Goal: Task Accomplishment & Management: Use online tool/utility

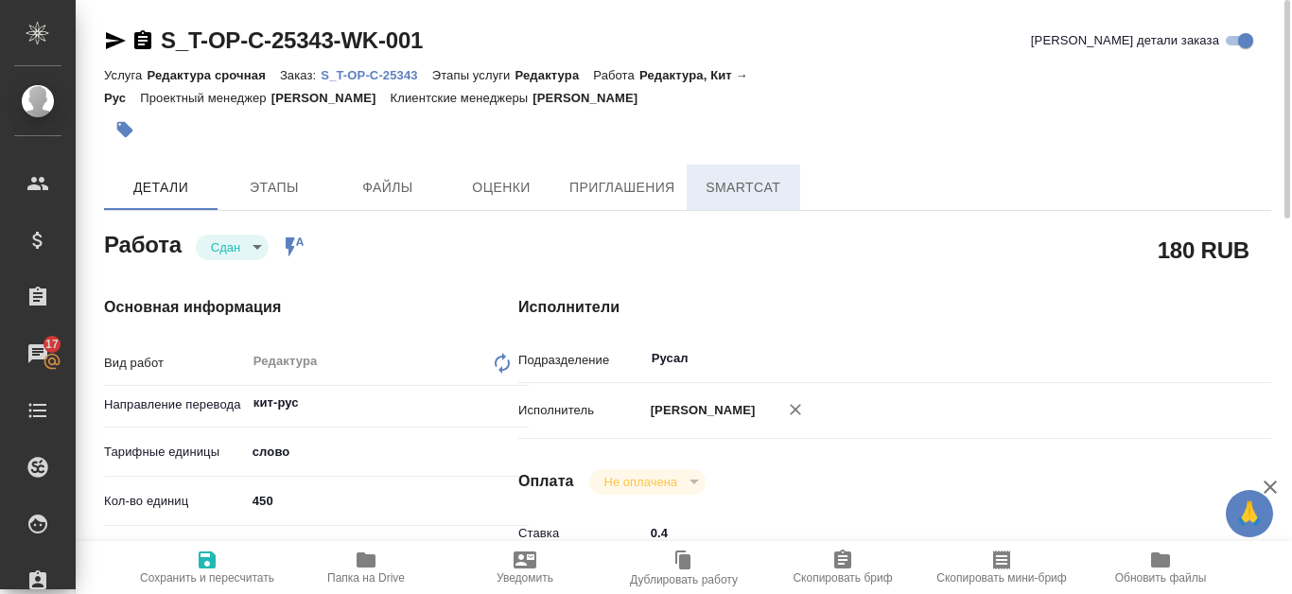
click at [784, 202] on button "SmartCat" at bounding box center [744, 187] width 114 height 45
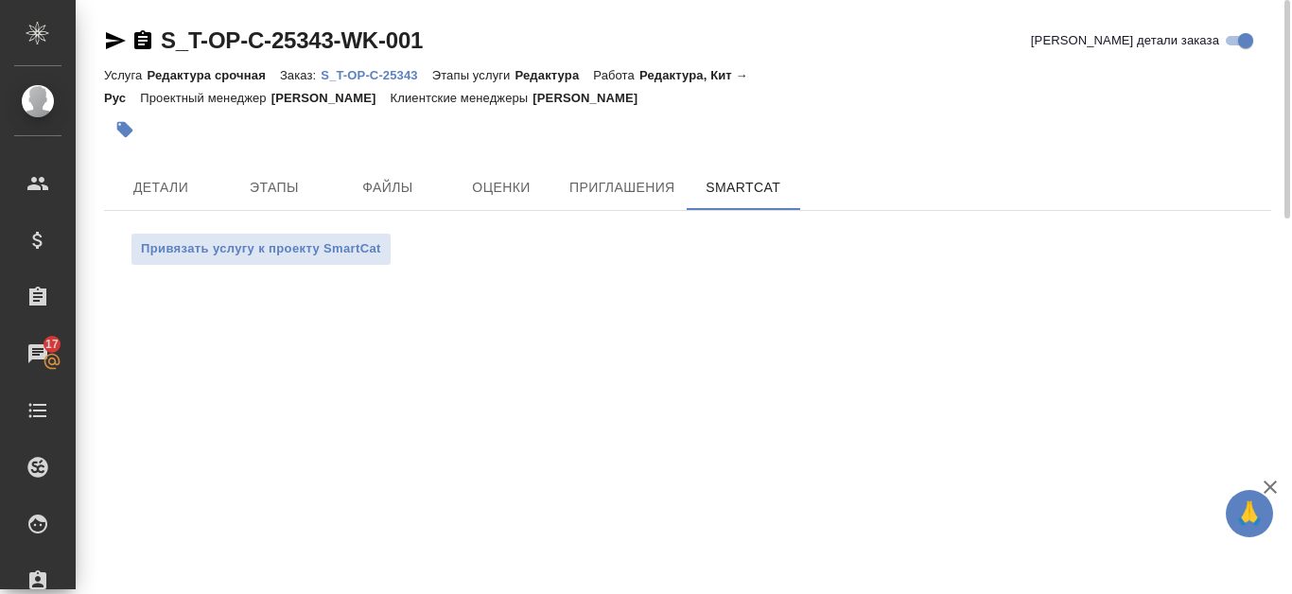
click at [415, 68] on p "S_T-OP-C-25343" at bounding box center [376, 75] width 111 height 14
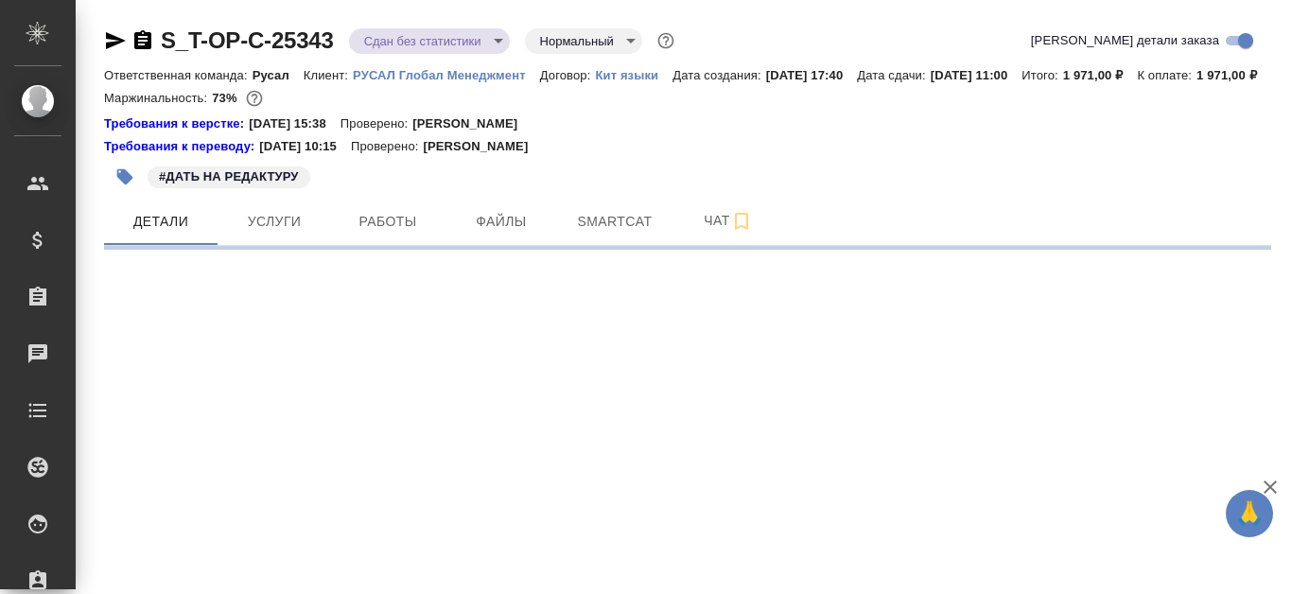
select select "RU"
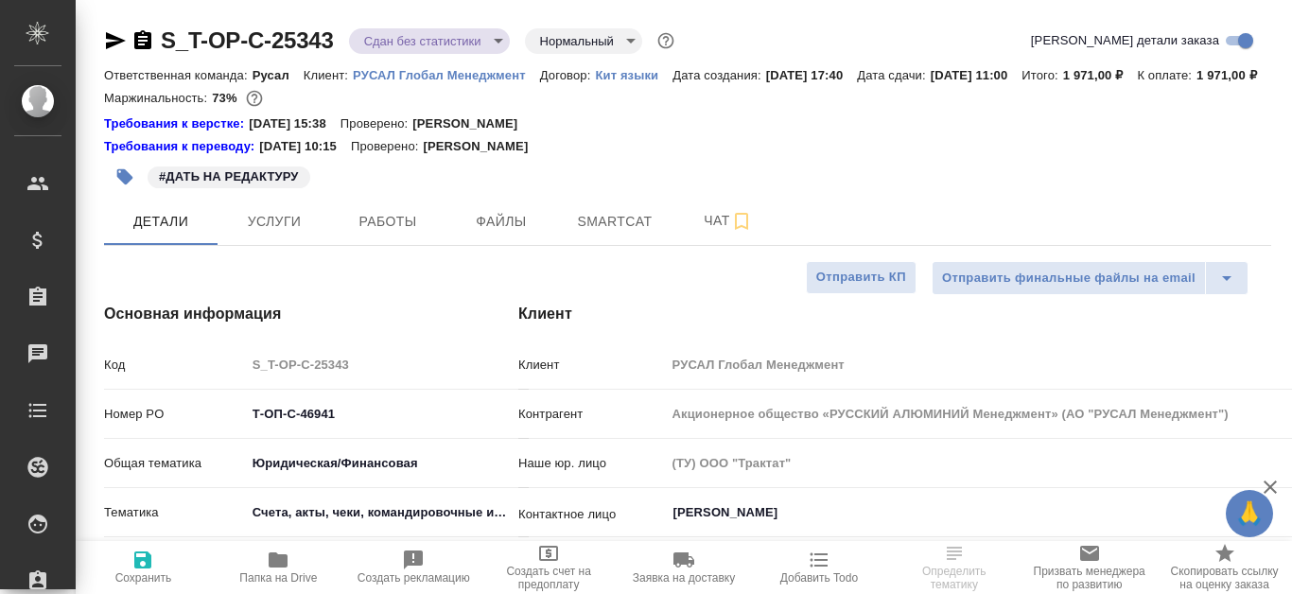
type textarea "x"
type input "Русал"
type input "Авдеенко Кирилл"
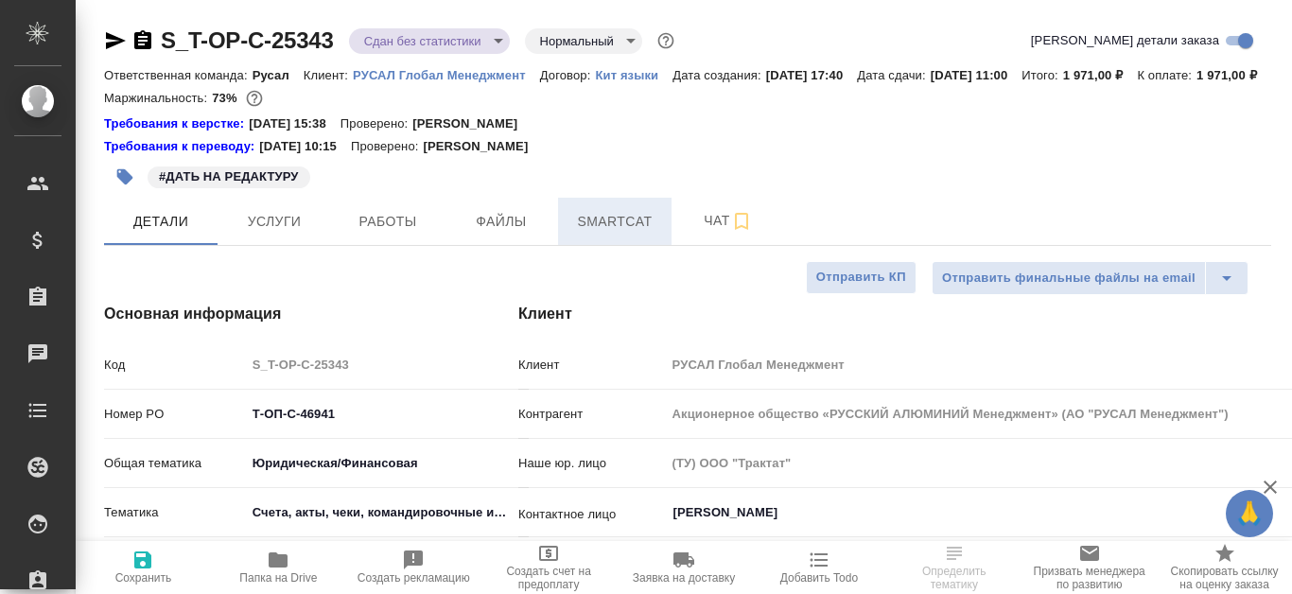
click at [608, 234] on span "Smartcat" at bounding box center [615, 222] width 91 height 24
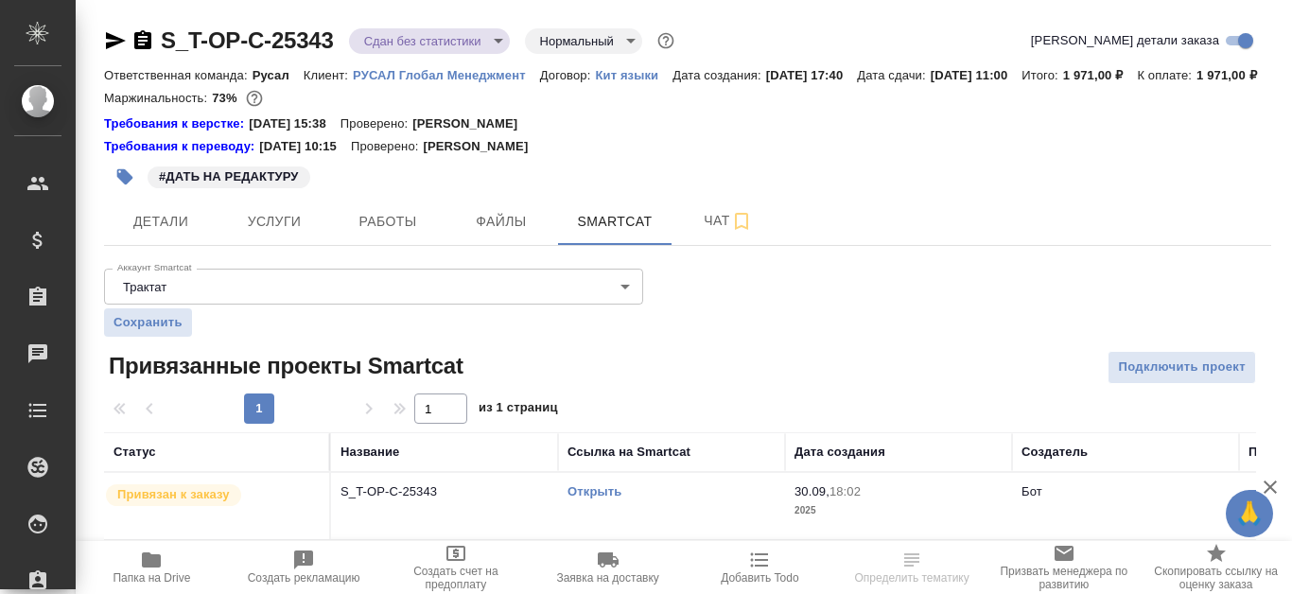
click at [600, 499] on link "Открыть" at bounding box center [595, 491] width 54 height 14
